Goal: Information Seeking & Learning: Learn about a topic

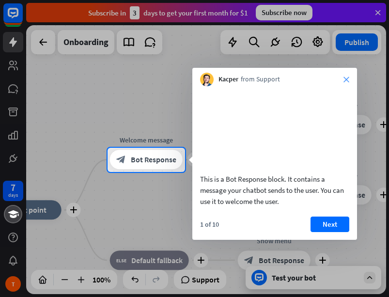
click at [348, 79] on icon "close" at bounding box center [347, 80] width 6 height 6
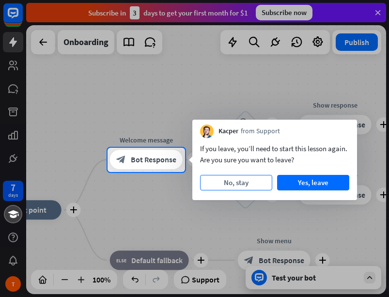
click at [238, 185] on button "No, stay" at bounding box center [236, 183] width 72 height 16
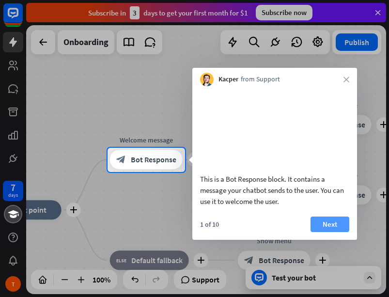
click at [341, 232] on button "Next" at bounding box center [330, 225] width 39 height 16
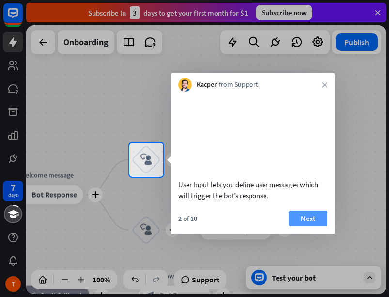
click at [305, 227] on button "Next" at bounding box center [308, 219] width 39 height 16
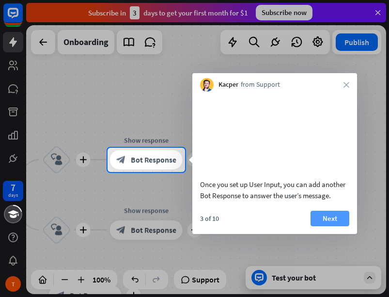
click at [329, 227] on button "Next" at bounding box center [330, 219] width 39 height 16
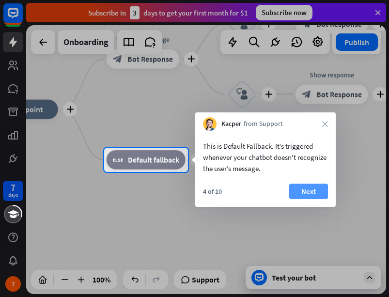
click at [309, 192] on button "Next" at bounding box center [309, 192] width 39 height 16
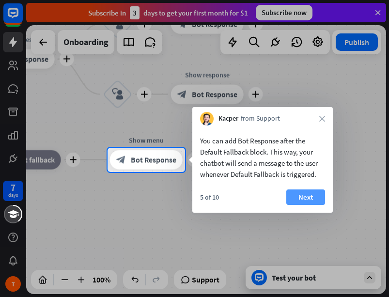
click at [309, 200] on button "Next" at bounding box center [306, 198] width 39 height 16
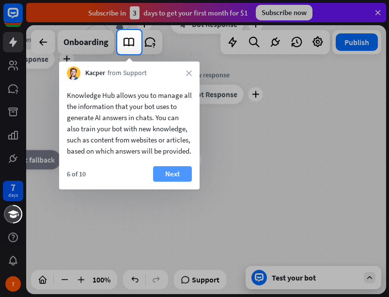
click at [175, 182] on button "Next" at bounding box center [172, 174] width 39 height 16
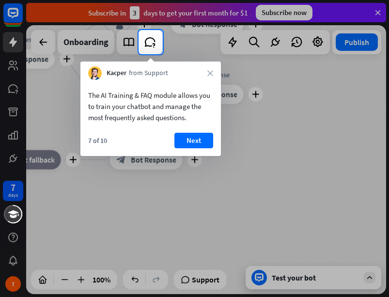
click at [210, 67] on div "Kacper from Support close" at bounding box center [151, 71] width 141 height 18
click at [209, 71] on icon "close" at bounding box center [211, 73] width 6 height 6
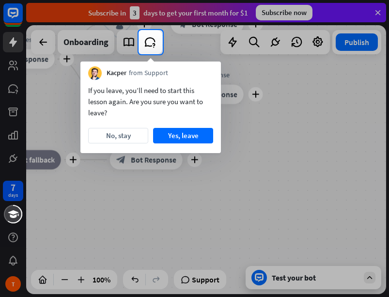
click at [215, 77] on div "Kacper from Support" at bounding box center [151, 71] width 141 height 18
click at [127, 137] on button "No, stay" at bounding box center [118, 136] width 60 height 16
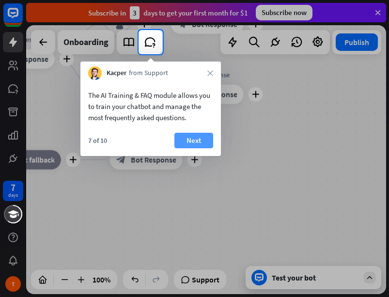
click at [185, 138] on button "Next" at bounding box center [194, 141] width 39 height 16
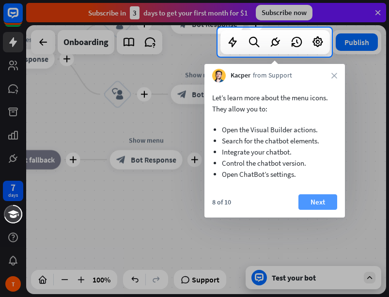
click at [311, 204] on button "Next" at bounding box center [318, 203] width 39 height 16
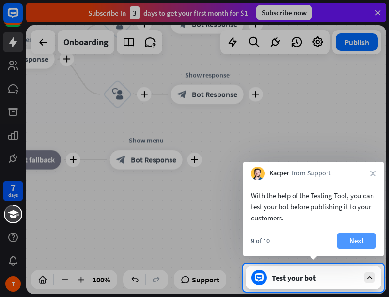
click at [362, 233] on button "Next" at bounding box center [357, 241] width 39 height 16
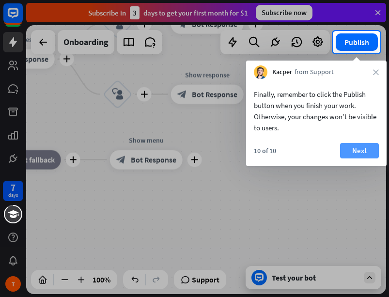
click at [358, 155] on button "Next" at bounding box center [360, 151] width 39 height 16
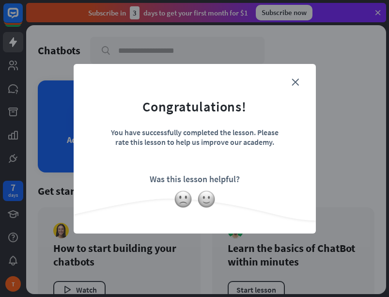
click at [290, 85] on form "Congratulations! You have successfully completed the lesson. Please rate this l…" at bounding box center [195, 134] width 218 height 116
click at [205, 200] on img at bounding box center [206, 199] width 18 height 18
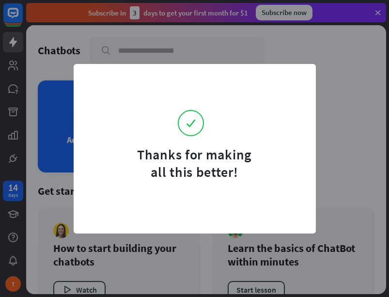
click at [204, 196] on div "Thanks for making all this better!" at bounding box center [195, 149] width 243 height 170
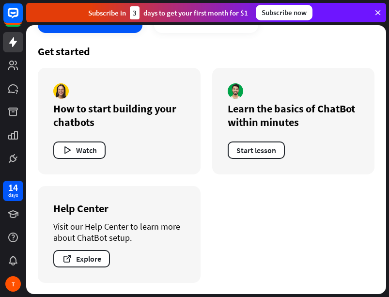
scroll to position [140, 0]
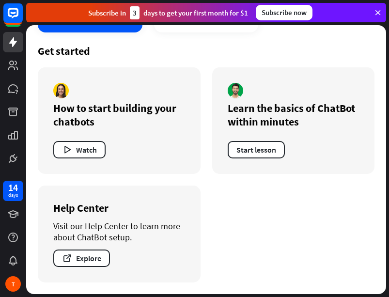
click at [106, 145] on div "Watch" at bounding box center [119, 149] width 132 height 17
click at [95, 152] on button "Watch" at bounding box center [79, 149] width 52 height 17
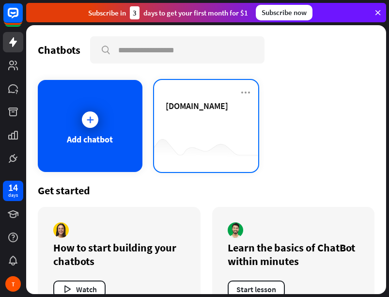
scroll to position [0, 0]
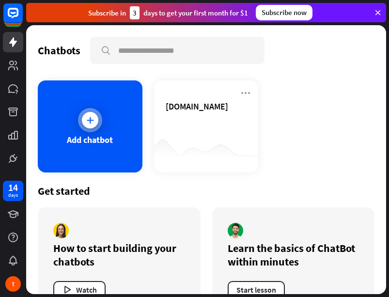
click at [103, 126] on div "Add chatbot" at bounding box center [90, 127] width 105 height 92
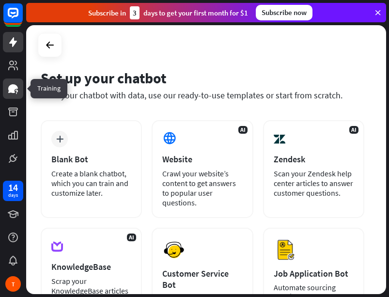
click at [15, 89] on icon at bounding box center [13, 88] width 10 height 9
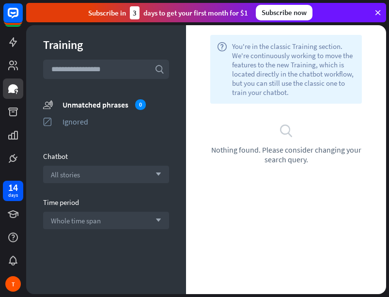
click at [53, 159] on div "Chatbot" at bounding box center [106, 156] width 126 height 9
click at [13, 88] on icon at bounding box center [13, 88] width 10 height 9
click at [10, 73] on link at bounding box center [13, 65] width 20 height 20
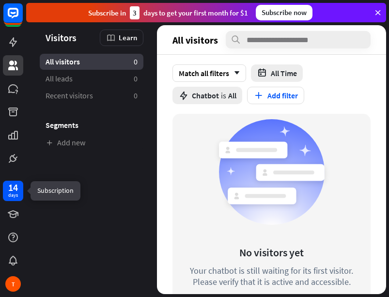
click at [16, 191] on div "14" at bounding box center [13, 187] width 10 height 9
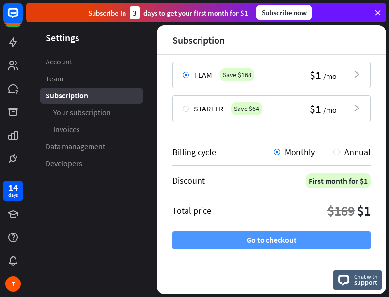
scroll to position [151, 0]
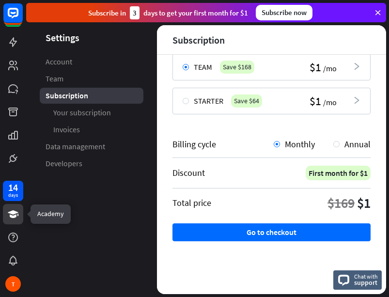
click at [16, 217] on icon at bounding box center [13, 215] width 12 height 12
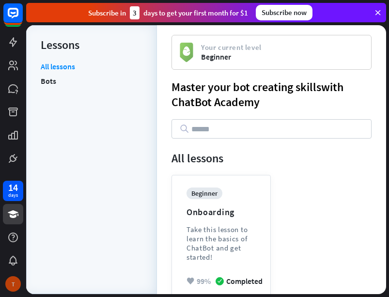
click at [18, 290] on div "T" at bounding box center [13, 284] width 16 height 16
